Goal: Information Seeking & Learning: Find specific page/section

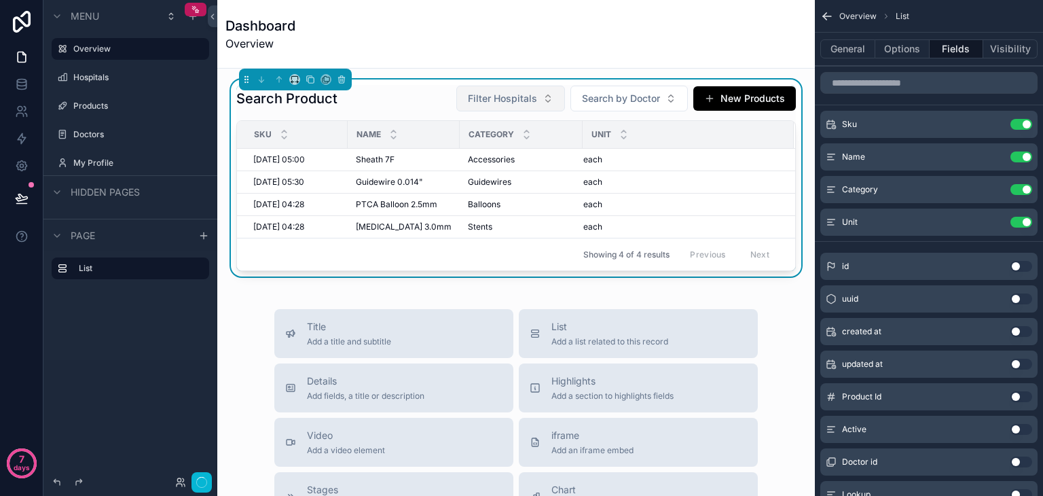
click at [498, 93] on span "Filter Hospitals" at bounding box center [502, 99] width 69 height 14
click at [603, 88] on button "Search by Doctor" at bounding box center [628, 99] width 117 height 26
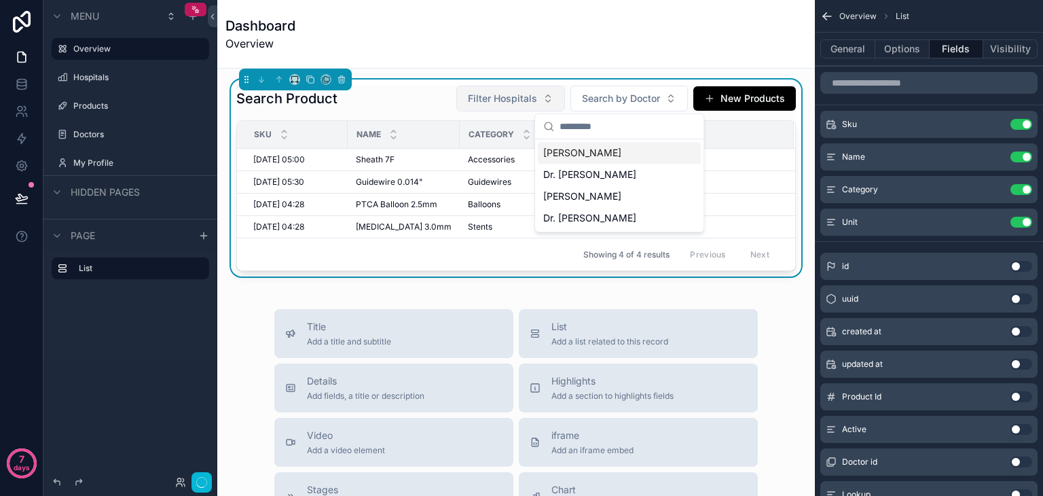
click at [508, 98] on span "Filter Hospitals" at bounding box center [502, 99] width 69 height 14
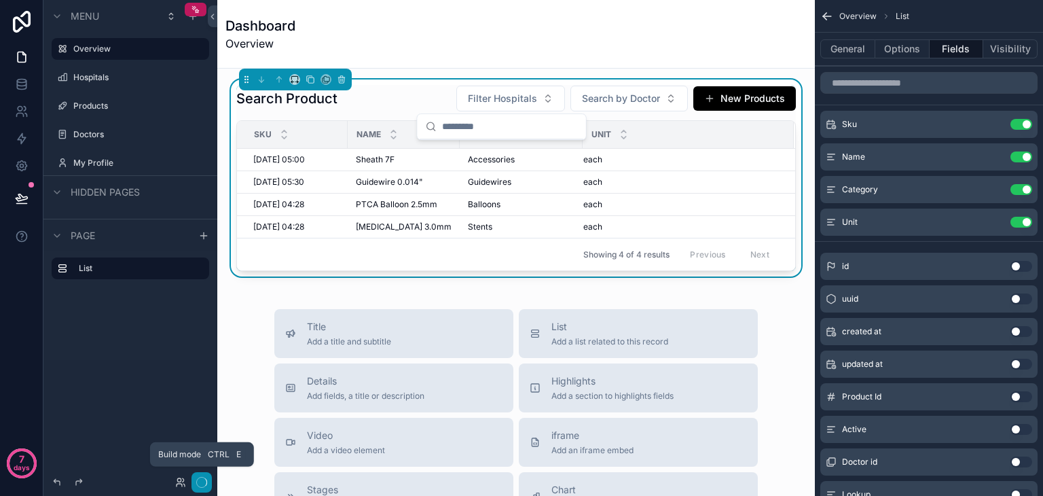
click at [200, 490] on button "button" at bounding box center [201, 482] width 20 height 20
click at [477, 67] on div "Dashboard Overview" at bounding box center [515, 34] width 581 height 68
click at [822, 10] on icon "scrollable content" at bounding box center [827, 17] width 14 height 14
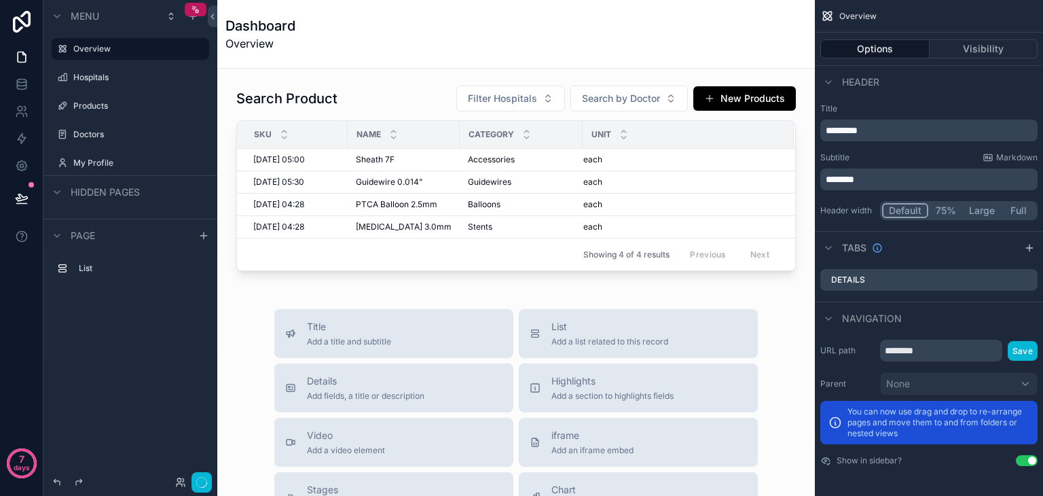
click at [828, 12] on icon "scrollable content" at bounding box center [827, 17] width 14 height 14
click at [652, 6] on div "Dashboard Overview" at bounding box center [515, 34] width 581 height 68
click at [119, 110] on label "Products" at bounding box center [127, 105] width 109 height 11
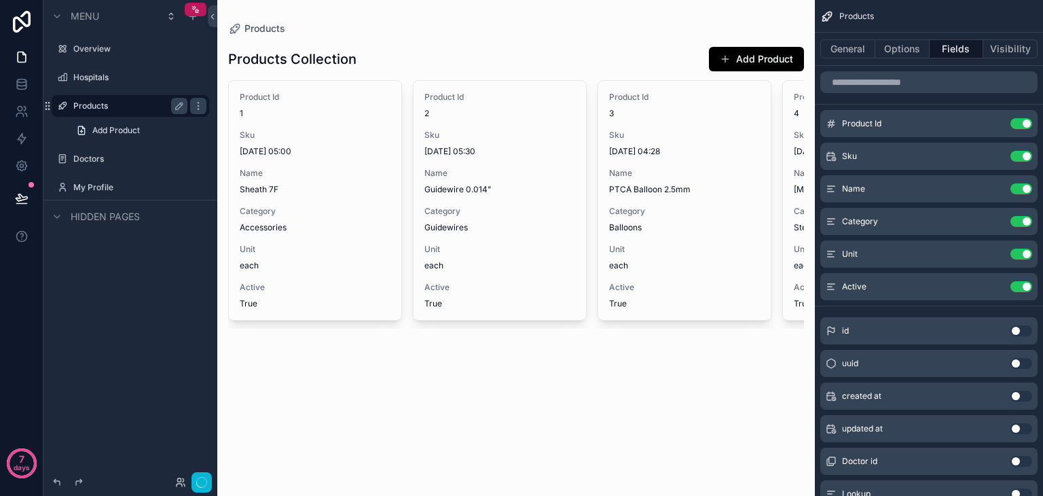
click at [452, 164] on div "scrollable content" at bounding box center [515, 186] width 597 height 372
click at [1012, 122] on button "Use setting" at bounding box center [1021, 123] width 22 height 11
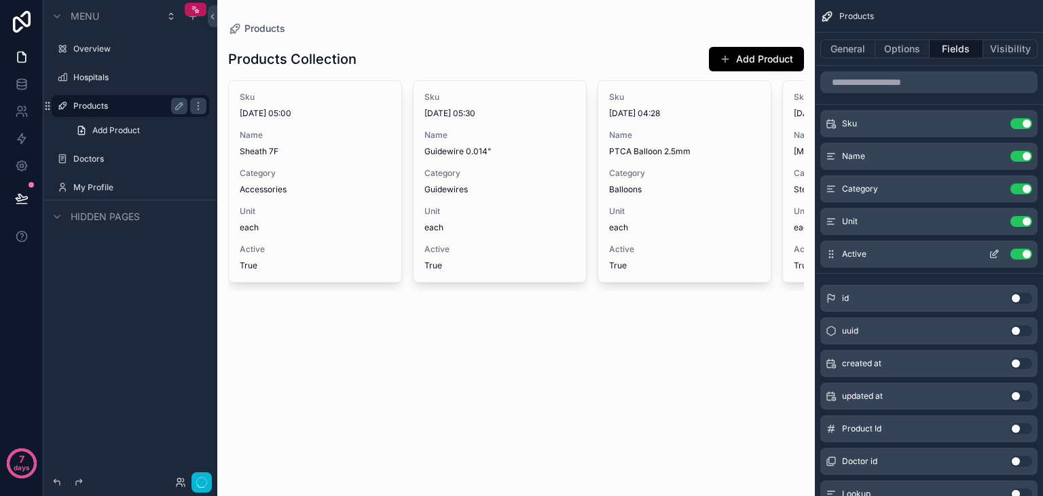
click at [1010, 253] on div "Use setting" at bounding box center [1007, 253] width 49 height 11
click at [1013, 253] on button "Use setting" at bounding box center [1021, 253] width 22 height 11
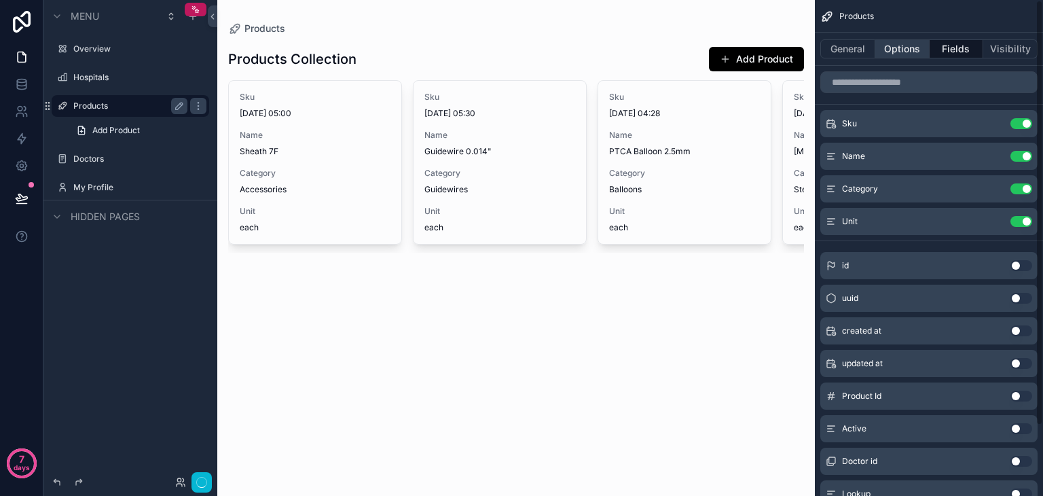
click at [883, 46] on button "Options" at bounding box center [902, 48] width 54 height 19
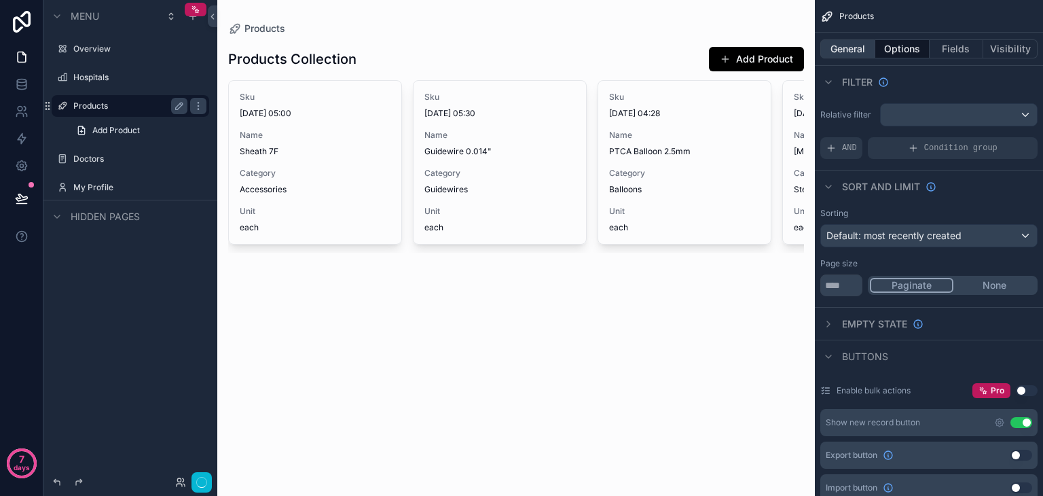
click at [831, 58] on button "General" at bounding box center [847, 48] width 55 height 19
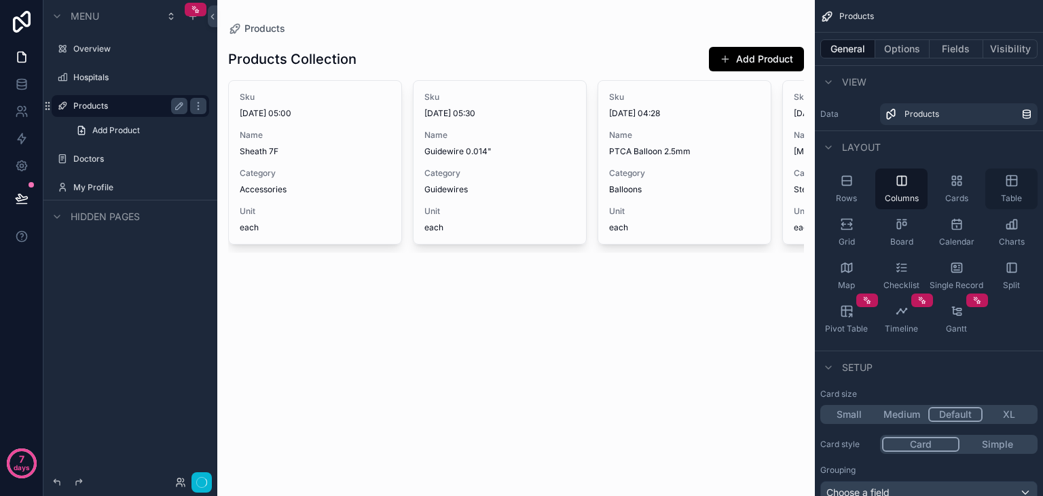
click at [1001, 189] on div "Table" at bounding box center [1011, 188] width 52 height 41
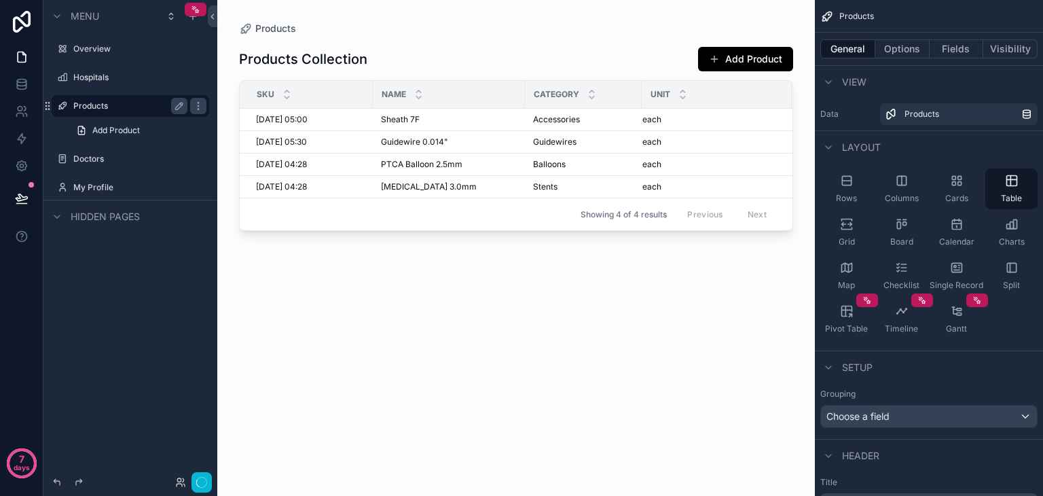
click at [388, 384] on div "Products Collection Add Product Sku Name Category Unit 01/01/1970 05:00 01/01/1…" at bounding box center [516, 257] width 554 height 444
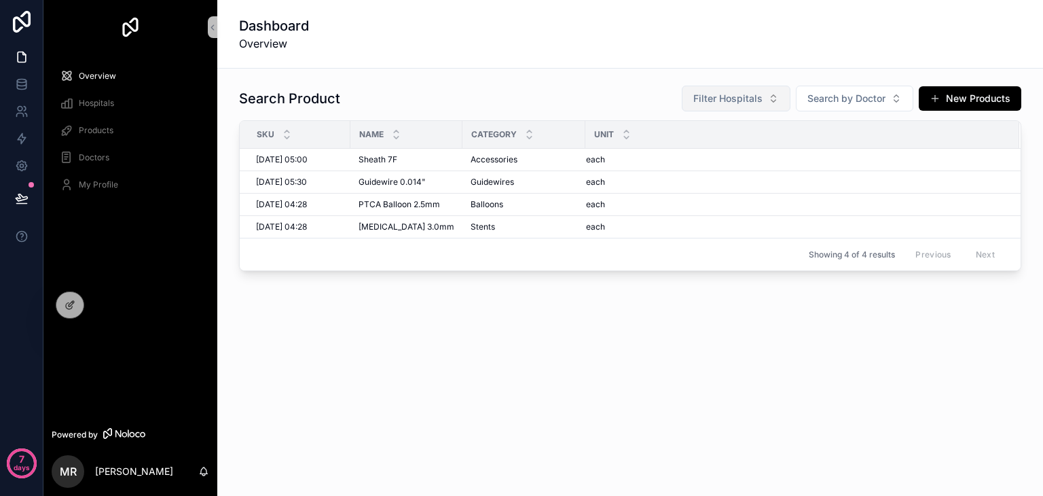
click at [728, 96] on span "Filter Hospitals" at bounding box center [727, 99] width 69 height 14
click at [853, 94] on span "Search by Doctor" at bounding box center [846, 99] width 78 height 14
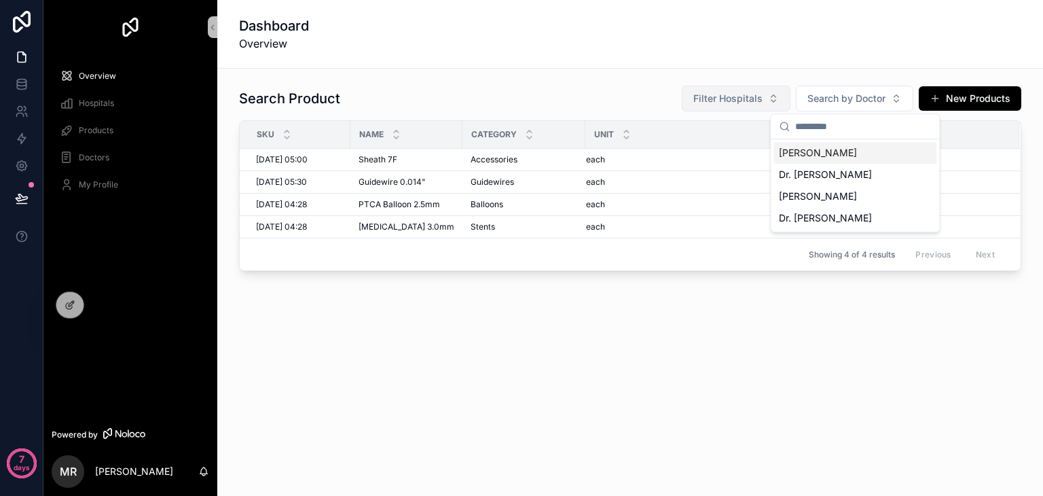
click at [712, 98] on span "Filter Hospitals" at bounding box center [727, 99] width 69 height 14
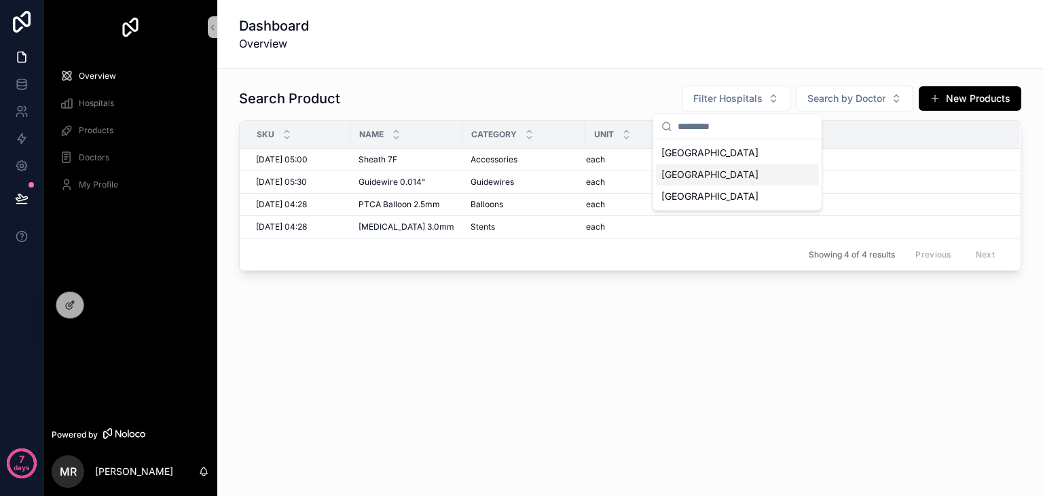
click at [704, 165] on div "[GEOGRAPHIC_DATA]" at bounding box center [737, 175] width 163 height 22
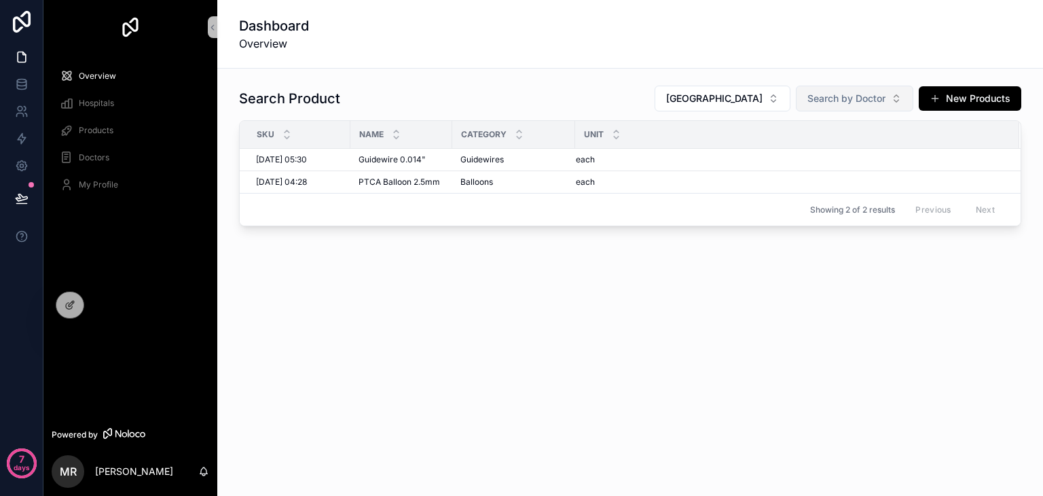
click at [878, 97] on span "Search by Doctor" at bounding box center [846, 99] width 78 height 14
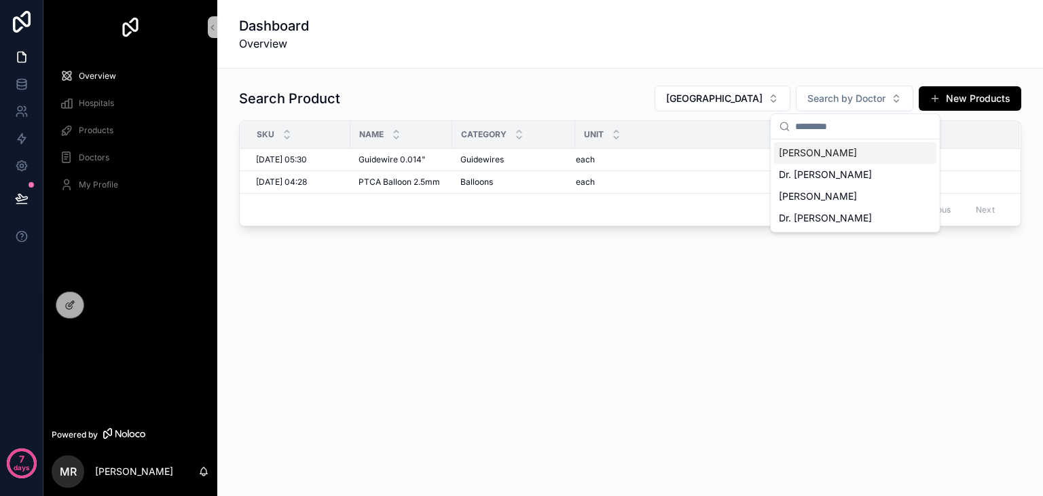
click at [890, 144] on div "[PERSON_NAME]" at bounding box center [854, 153] width 163 height 22
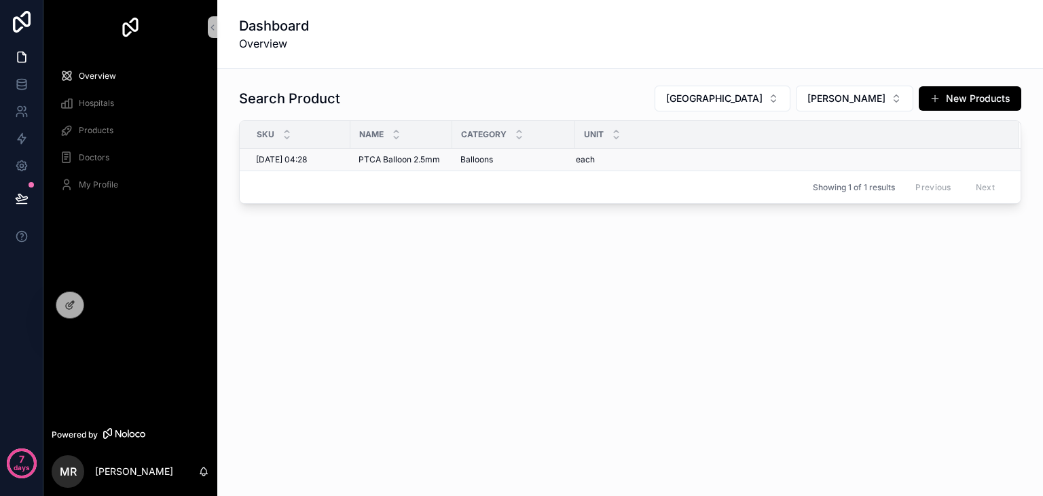
click at [755, 158] on div "each each" at bounding box center [789, 159] width 427 height 11
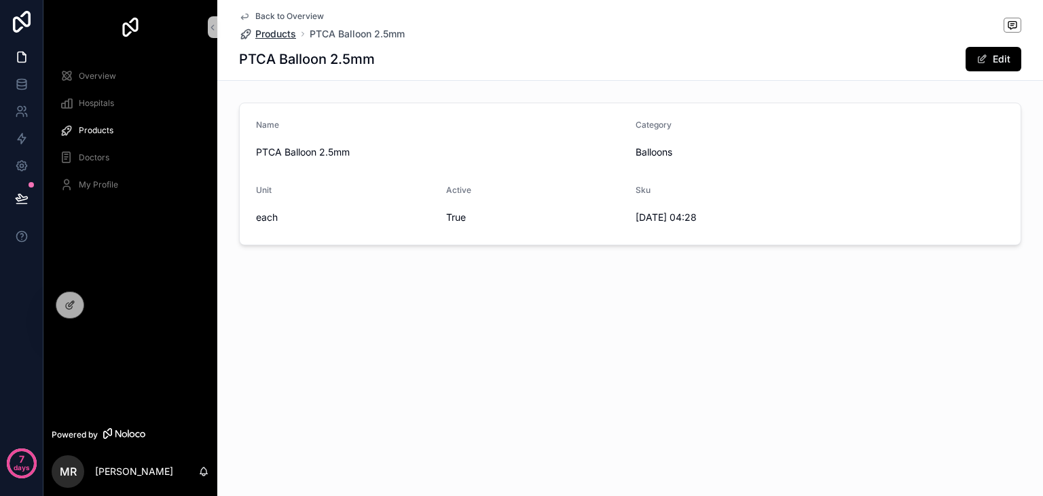
click at [257, 31] on span "Products" at bounding box center [275, 34] width 41 height 14
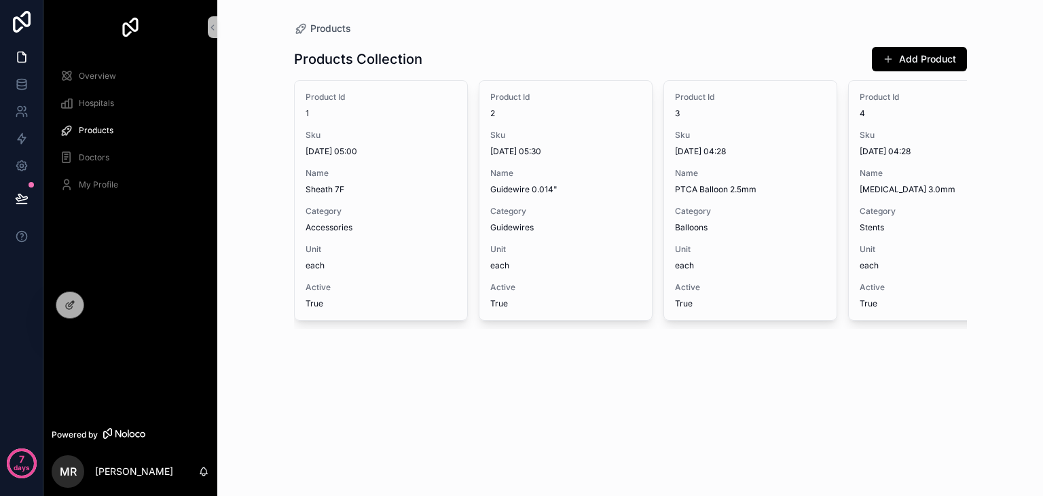
click at [98, 76] on span "Overview" at bounding box center [97, 76] width 37 height 11
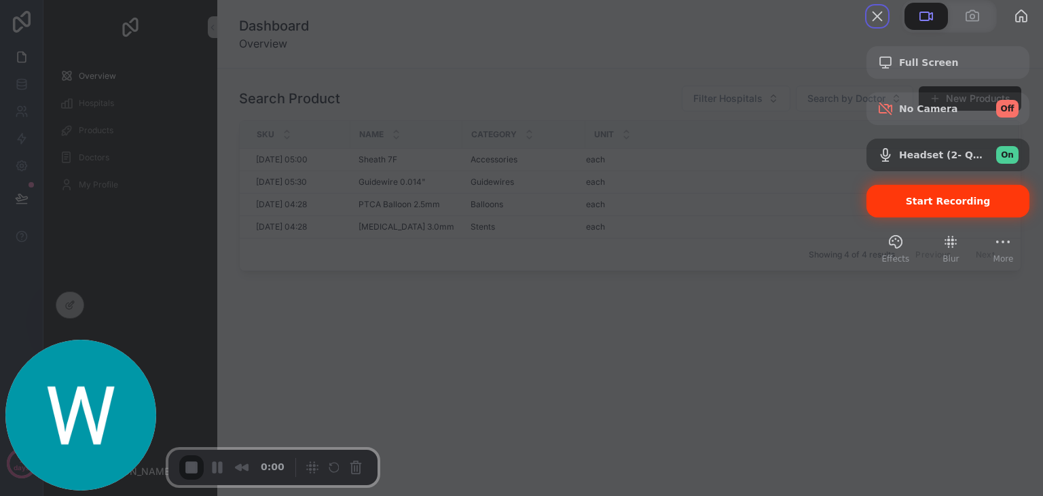
click at [891, 217] on div "Start Recording" at bounding box center [947, 201] width 163 height 33
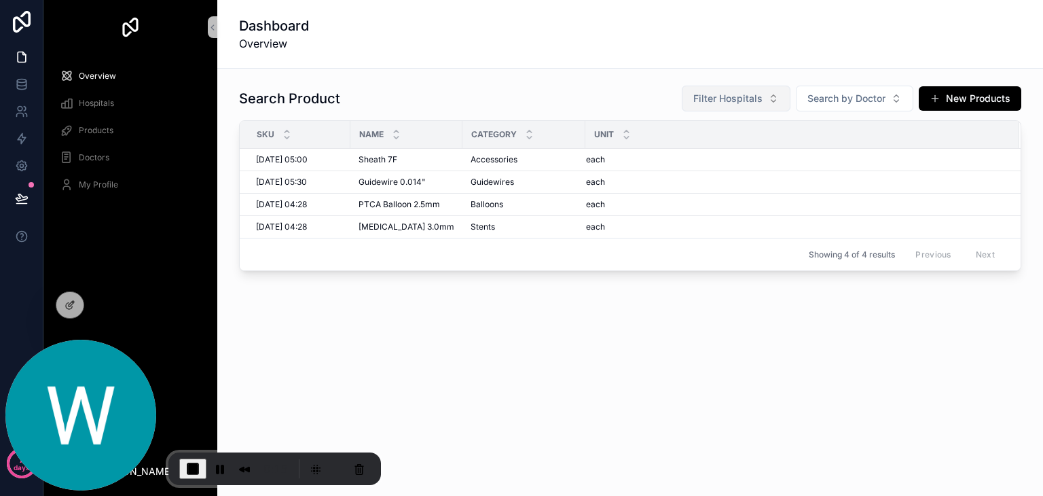
click at [739, 103] on span "Filter Hospitals" at bounding box center [727, 99] width 69 height 14
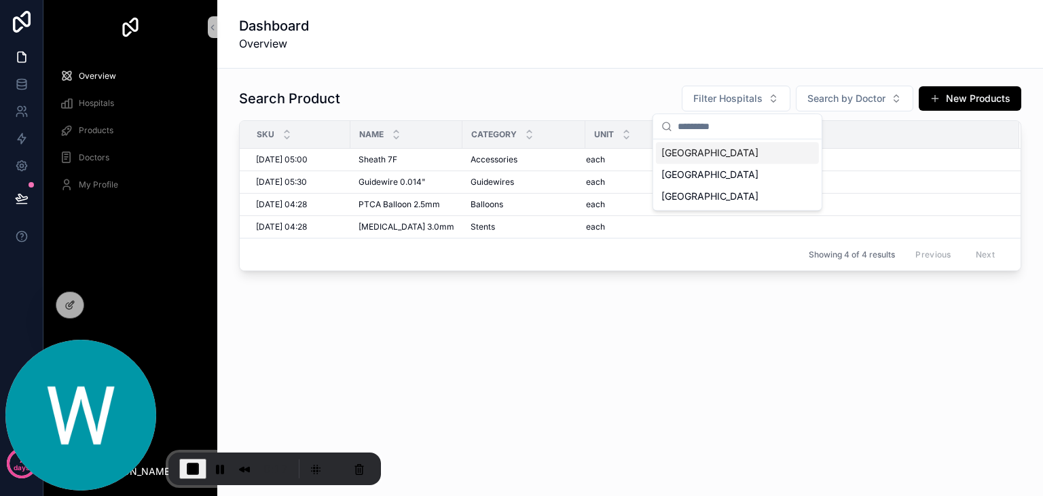
click at [705, 129] on input "scrollable content" at bounding box center [746, 126] width 136 height 24
type input "*"
click at [714, 170] on span "[GEOGRAPHIC_DATA]" at bounding box center [709, 175] width 97 height 14
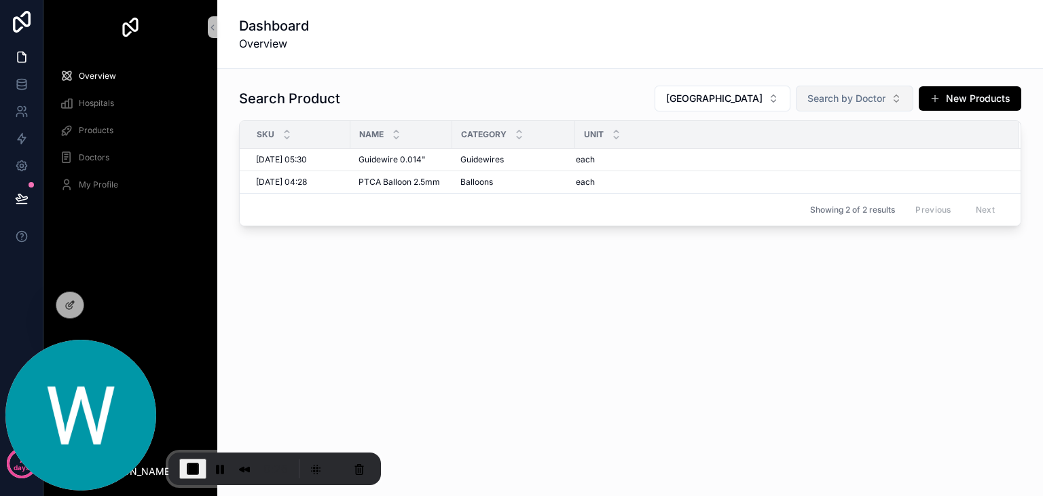
click at [870, 104] on span "Search by Doctor" at bounding box center [846, 99] width 78 height 14
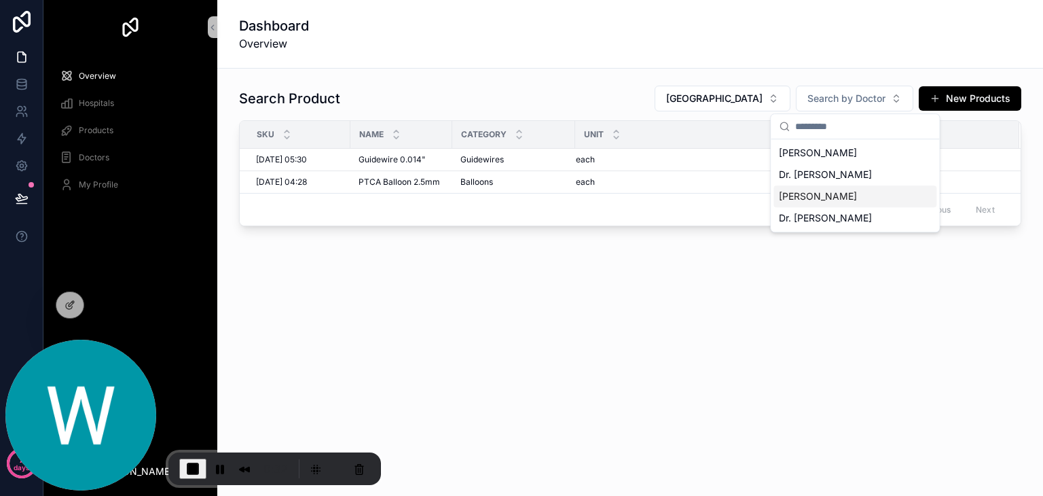
click at [824, 196] on span "[PERSON_NAME]" at bounding box center [818, 196] width 78 height 14
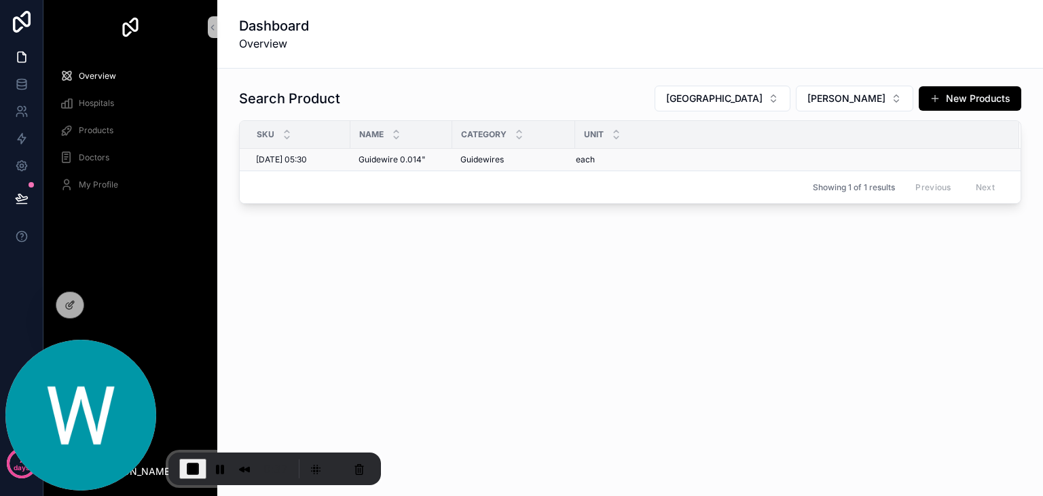
click at [419, 161] on span "Guidewire 0.014"" at bounding box center [391, 159] width 67 height 11
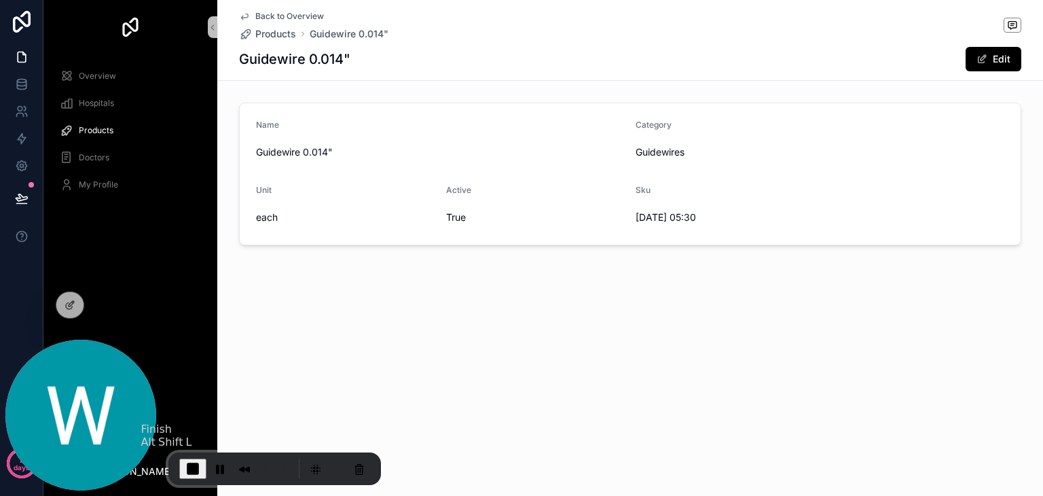
click at [189, 470] on span "End Recording" at bounding box center [193, 468] width 16 height 16
